Goal: Information Seeking & Learning: Learn about a topic

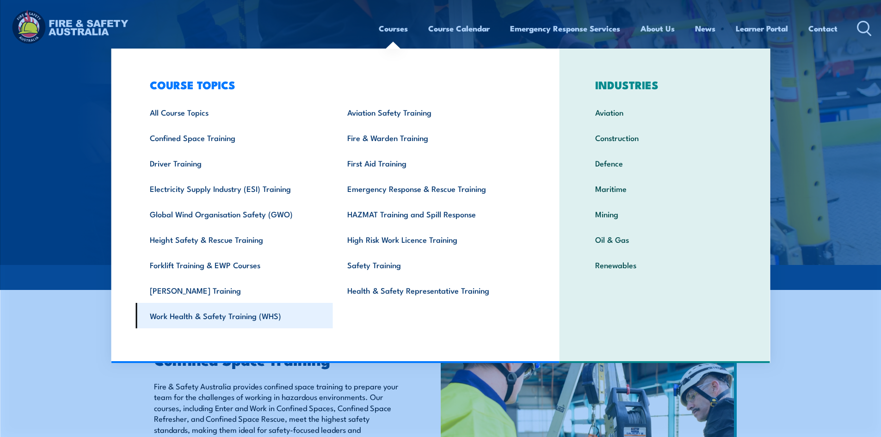
click at [222, 316] on link "Work Health & Safety Training (WHS)" at bounding box center [234, 315] width 197 height 25
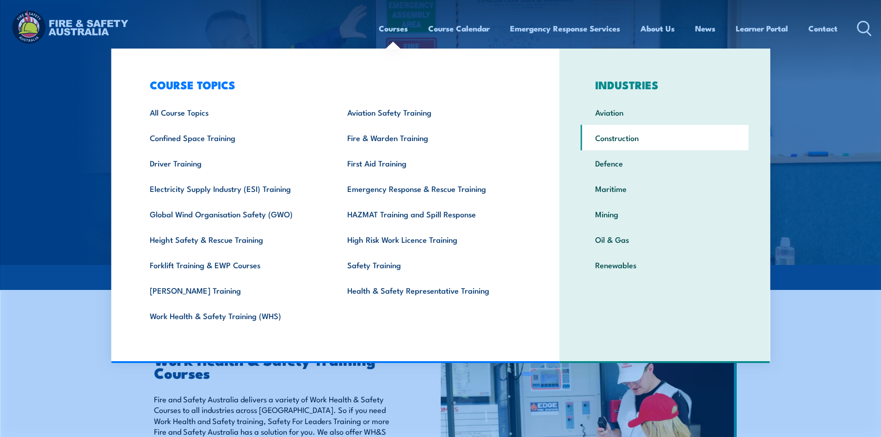
click at [620, 139] on link "Construction" at bounding box center [665, 137] width 168 height 25
